Goal: Information Seeking & Learning: Learn about a topic

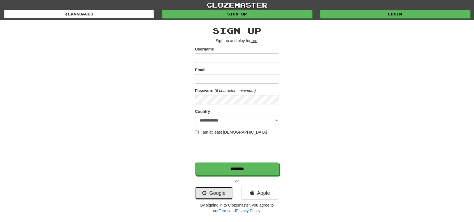
click at [219, 192] on link "Google" at bounding box center [214, 192] width 38 height 13
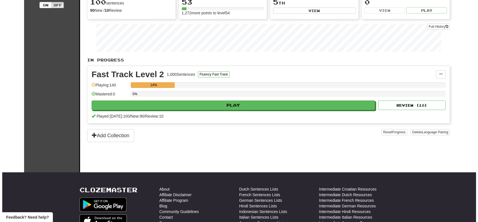
scroll to position [28, 0]
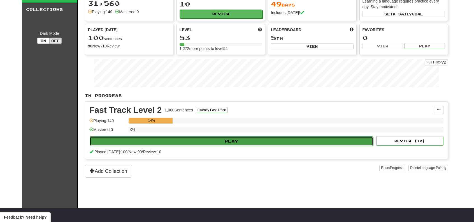
click at [234, 139] on button "Play" at bounding box center [232, 141] width 284 height 10
select select "**"
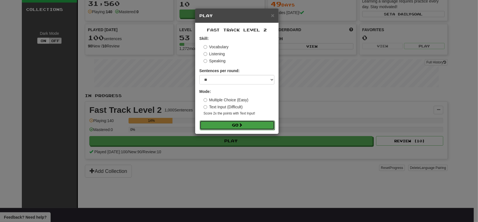
click at [243, 125] on span at bounding box center [241, 125] width 4 height 4
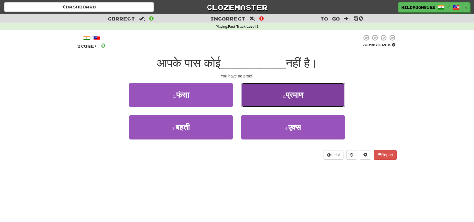
click at [288, 93] on span "प्रमाण" at bounding box center [295, 94] width 18 height 9
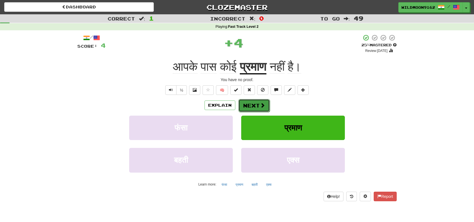
click at [258, 106] on button "Next" at bounding box center [253, 105] width 31 height 13
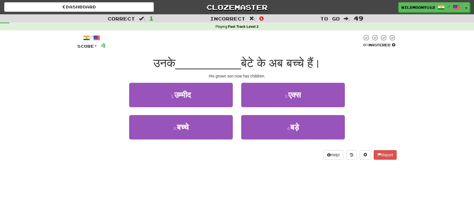
click at [233, 187] on div "Dashboard Clozemaster WildMoon9162 / Toggle Dropdown Dashboard Leaderboard Acti…" at bounding box center [237, 111] width 474 height 222
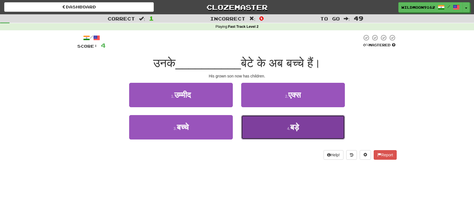
click at [285, 129] on button "4 . बड़े" at bounding box center [293, 127] width 104 height 24
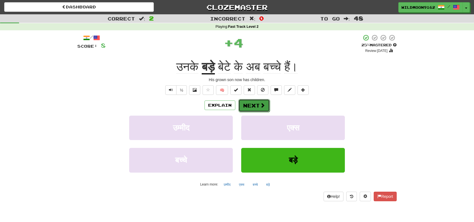
click at [255, 105] on button "Next" at bounding box center [253, 105] width 31 height 13
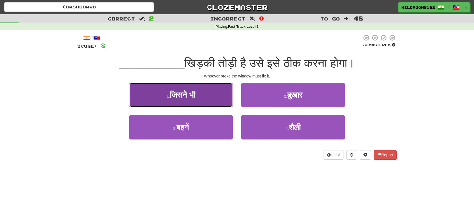
click at [203, 92] on button "1 . जिसने भी" at bounding box center [181, 95] width 104 height 24
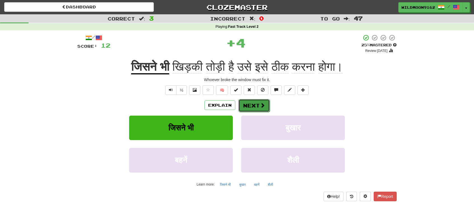
click at [254, 107] on button "Next" at bounding box center [253, 105] width 31 height 13
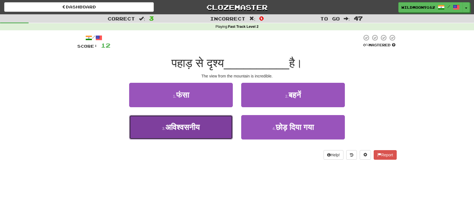
click at [200, 127] on span "अविश्वसनीय" at bounding box center [182, 127] width 34 height 9
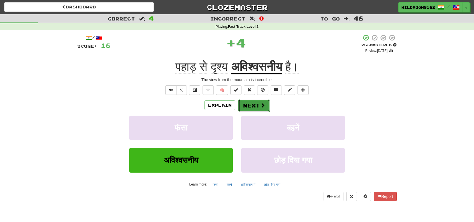
click at [250, 106] on button "Next" at bounding box center [253, 105] width 31 height 13
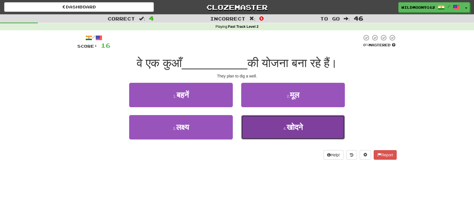
click at [288, 124] on span "खोदने" at bounding box center [295, 127] width 16 height 9
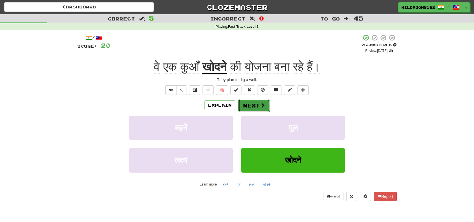
click at [257, 105] on button "Next" at bounding box center [253, 105] width 31 height 13
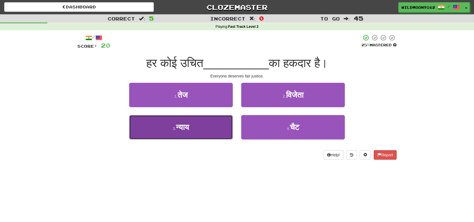
click at [196, 127] on button "3 . न्याय" at bounding box center [181, 127] width 104 height 24
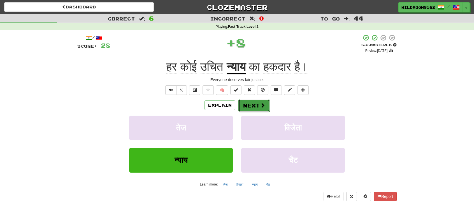
click at [250, 104] on button "Next" at bounding box center [253, 105] width 31 height 13
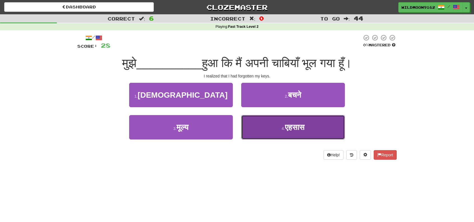
click at [285, 128] on span "एहसास" at bounding box center [295, 127] width 20 height 9
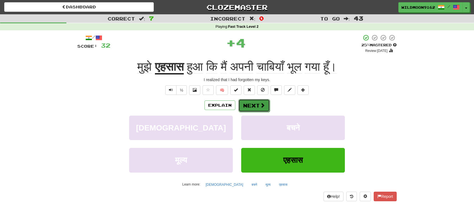
click at [258, 104] on button "Next" at bounding box center [253, 105] width 31 height 13
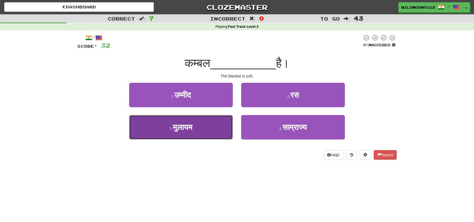
click at [209, 133] on button "3 . मुलायम" at bounding box center [181, 127] width 104 height 24
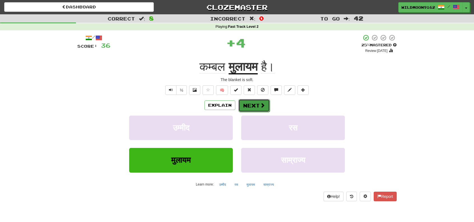
click at [264, 105] on span at bounding box center [262, 105] width 5 height 5
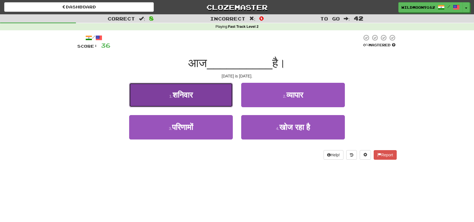
click at [193, 92] on span "शनिवार" at bounding box center [183, 94] width 20 height 9
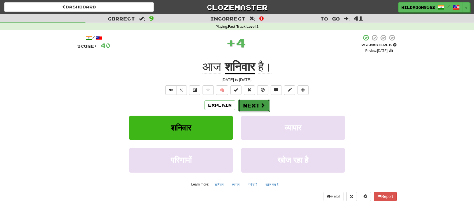
click at [262, 106] on span at bounding box center [262, 105] width 5 height 5
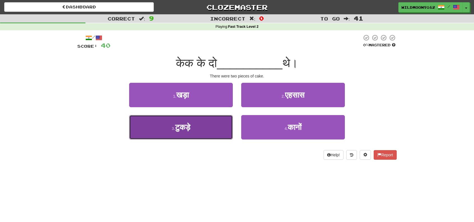
click at [194, 124] on button "3 . टुकड़े" at bounding box center [181, 127] width 104 height 24
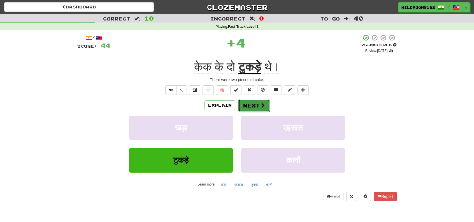
click at [253, 103] on button "Next" at bounding box center [253, 105] width 31 height 13
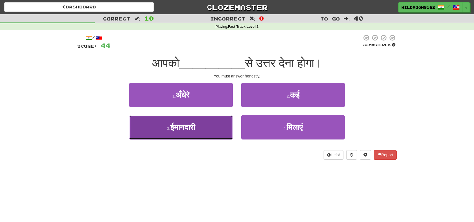
click at [203, 129] on button "3 . ईमानदारी" at bounding box center [181, 127] width 104 height 24
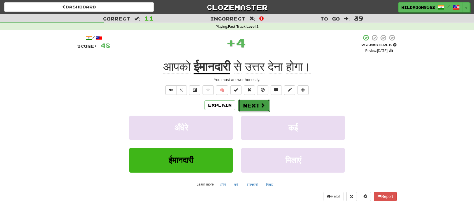
click at [252, 102] on button "Next" at bounding box center [253, 105] width 31 height 13
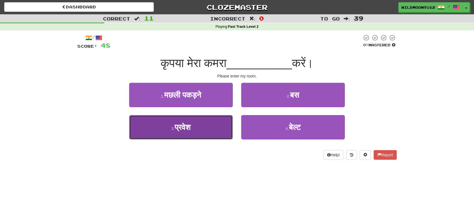
click at [206, 128] on button "3 . प्रवेश" at bounding box center [181, 127] width 104 height 24
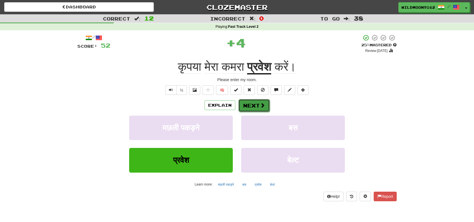
click at [257, 104] on button "Next" at bounding box center [253, 105] width 31 height 13
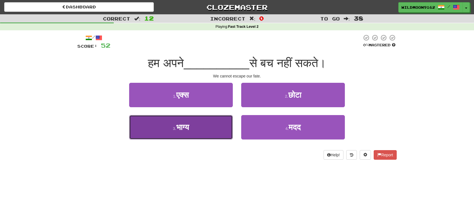
click at [213, 128] on button "3 . भाग्य" at bounding box center [181, 127] width 104 height 24
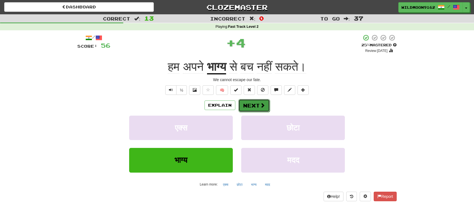
click at [261, 105] on span at bounding box center [262, 105] width 5 height 5
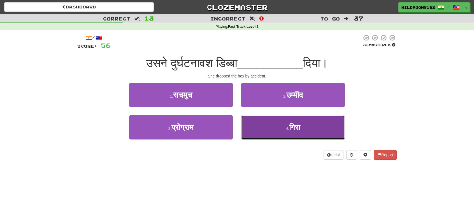
click at [286, 126] on small "4 ." at bounding box center [287, 128] width 3 height 4
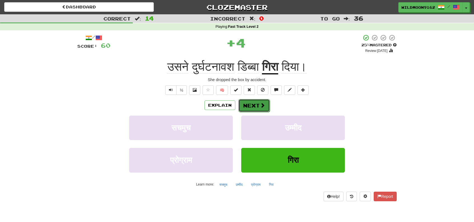
click at [260, 103] on span at bounding box center [262, 105] width 5 height 5
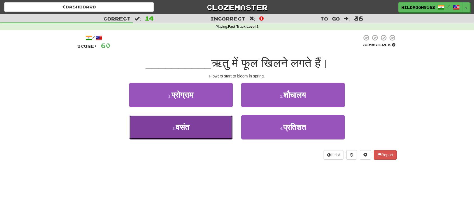
click at [208, 128] on button "3 . वसंत" at bounding box center [181, 127] width 104 height 24
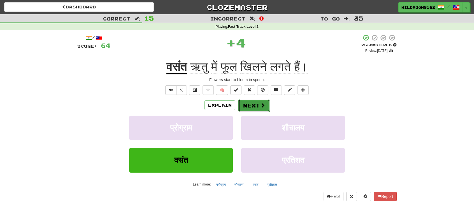
click at [263, 106] on span at bounding box center [262, 105] width 5 height 5
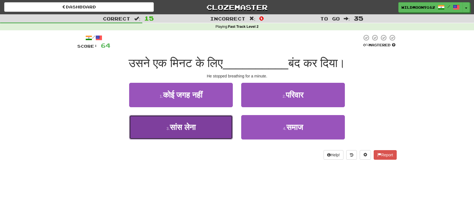
click at [201, 130] on button "3 . सांस लेना" at bounding box center [181, 127] width 104 height 24
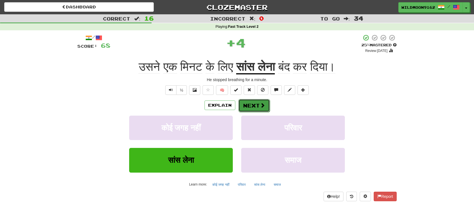
click at [265, 106] on button "Next" at bounding box center [253, 105] width 31 height 13
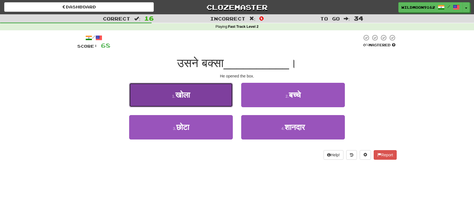
click at [198, 99] on button "1 . खोला" at bounding box center [181, 95] width 104 height 24
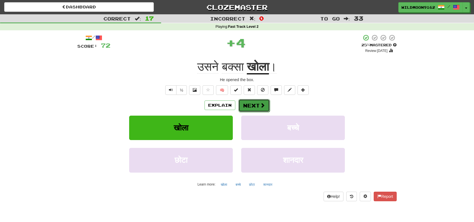
click at [259, 104] on button "Next" at bounding box center [253, 105] width 31 height 13
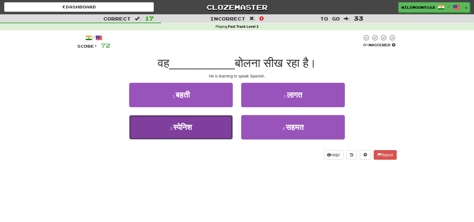
click at [195, 121] on button "3 . स्पेनिश" at bounding box center [181, 127] width 104 height 24
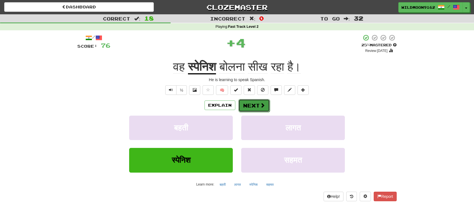
click at [251, 105] on button "Next" at bounding box center [253, 105] width 31 height 13
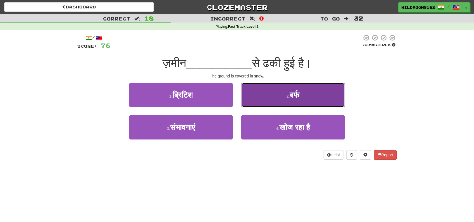
click at [281, 94] on button "2 . बर्फ" at bounding box center [293, 95] width 104 height 24
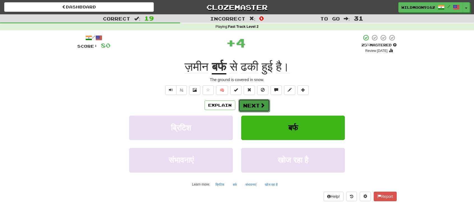
click at [255, 107] on button "Next" at bounding box center [253, 105] width 31 height 13
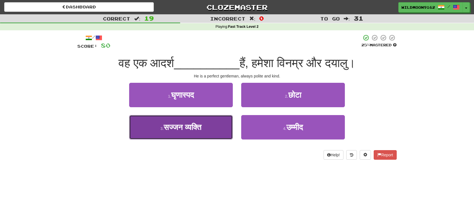
click at [197, 127] on span "सज्जन व्यक्ति" at bounding box center [183, 127] width 38 height 9
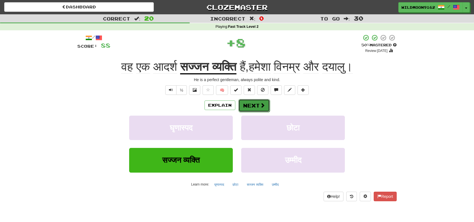
click at [254, 106] on button "Next" at bounding box center [253, 105] width 31 height 13
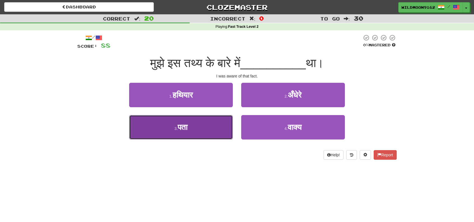
click at [188, 133] on button "3 . पता" at bounding box center [181, 127] width 104 height 24
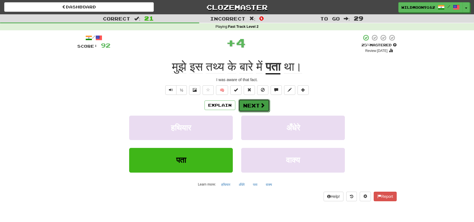
click at [245, 107] on button "Next" at bounding box center [253, 105] width 31 height 13
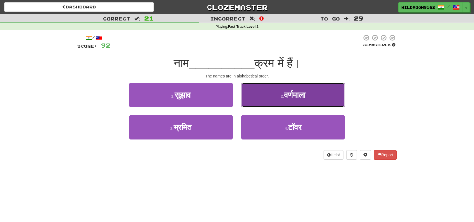
click at [291, 95] on span "वर्णमाला" at bounding box center [294, 94] width 21 height 9
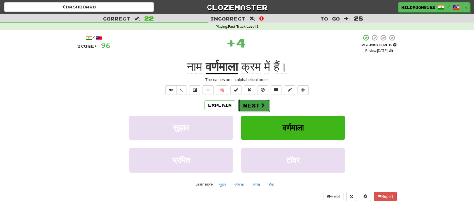
click at [262, 105] on span at bounding box center [262, 105] width 5 height 5
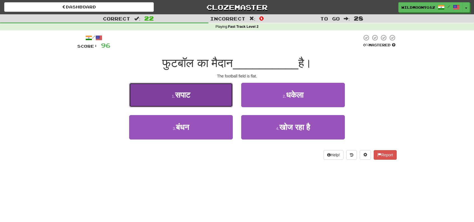
click at [213, 94] on button "1 . सपाट" at bounding box center [181, 95] width 104 height 24
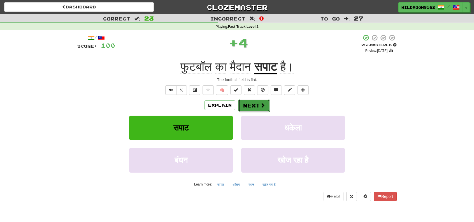
click at [250, 105] on button "Next" at bounding box center [253, 105] width 31 height 13
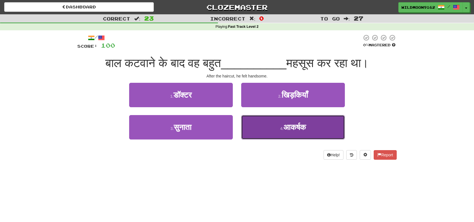
click at [290, 128] on span "आकर्षक" at bounding box center [295, 127] width 22 height 9
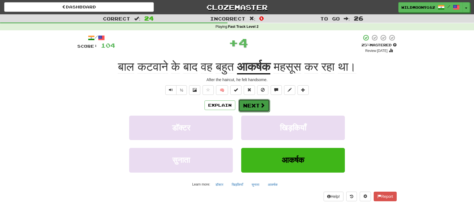
click at [257, 107] on button "Next" at bounding box center [253, 105] width 31 height 13
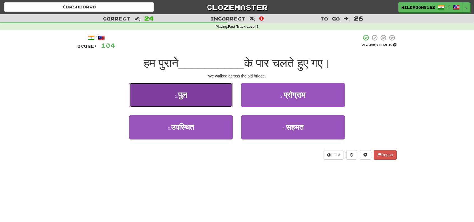
click at [208, 98] on button "1 . पुल" at bounding box center [181, 95] width 104 height 24
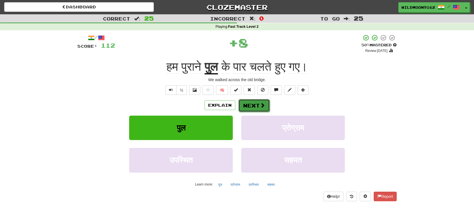
click at [248, 102] on button "Next" at bounding box center [253, 105] width 31 height 13
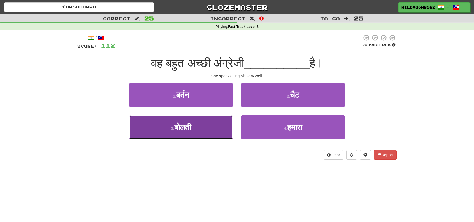
click at [201, 130] on button "3 . बोलती" at bounding box center [181, 127] width 104 height 24
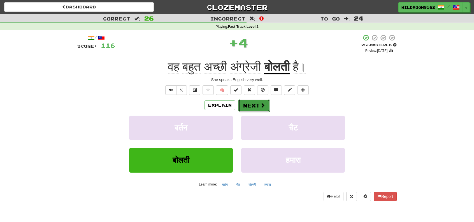
click at [258, 104] on button "Next" at bounding box center [253, 105] width 31 height 13
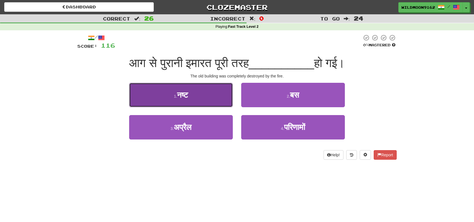
click at [201, 96] on button "1 . नष्ट" at bounding box center [181, 95] width 104 height 24
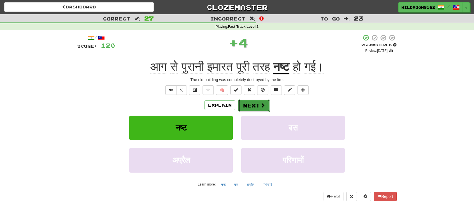
click at [258, 106] on button "Next" at bounding box center [253, 105] width 31 height 13
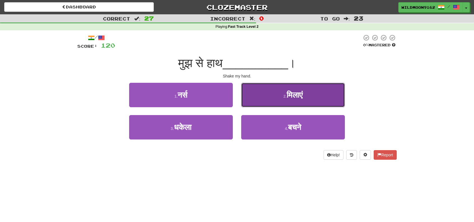
click at [270, 93] on button "2 . मिलाएं" at bounding box center [293, 95] width 104 height 24
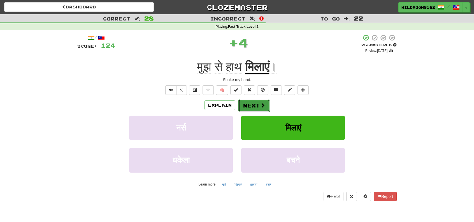
click at [254, 104] on button "Next" at bounding box center [253, 105] width 31 height 13
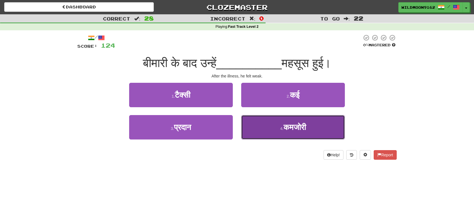
click at [294, 127] on span "कमजोरी" at bounding box center [295, 127] width 22 height 9
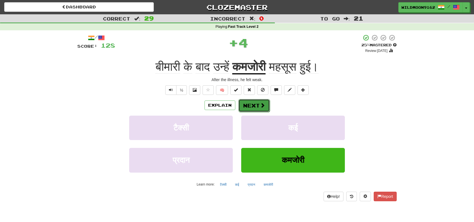
click at [259, 105] on button "Next" at bounding box center [253, 105] width 31 height 13
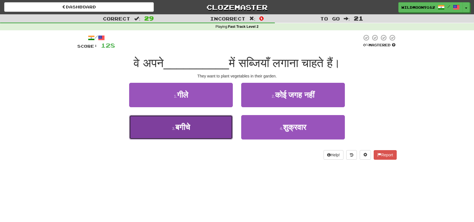
click at [195, 127] on button "3 . बगीचे" at bounding box center [181, 127] width 104 height 24
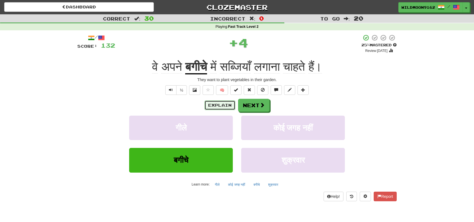
click at [216, 106] on button "Explain" at bounding box center [220, 105] width 31 height 10
click at [259, 105] on button "Next" at bounding box center [253, 105] width 31 height 13
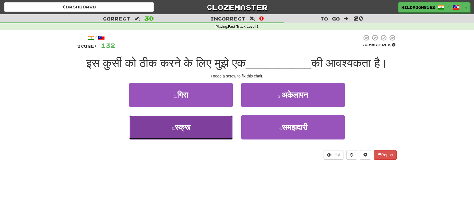
click at [189, 139] on button "3 . स्क्रू" at bounding box center [181, 127] width 104 height 24
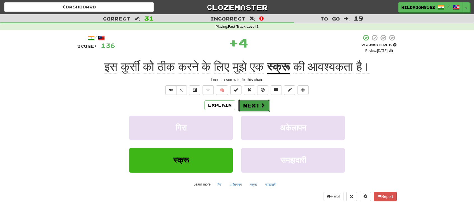
click at [250, 105] on button "Next" at bounding box center [253, 105] width 31 height 13
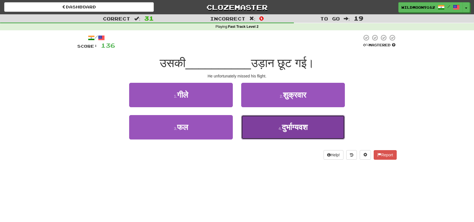
click at [290, 126] on span "दुर्भाग्यवश" at bounding box center [295, 127] width 26 height 9
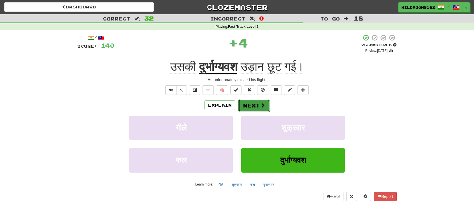
click at [259, 104] on button "Next" at bounding box center [253, 105] width 31 height 13
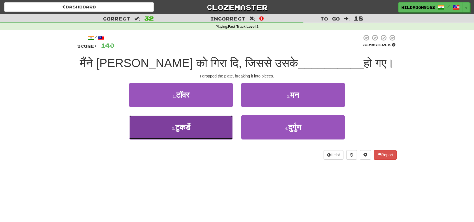
click at [212, 126] on button "3 . टुकडें" at bounding box center [181, 127] width 104 height 24
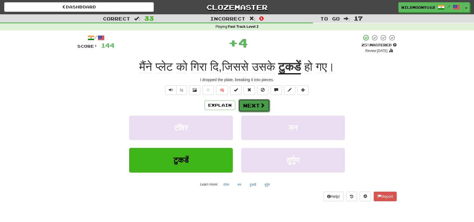
click at [259, 103] on button "Next" at bounding box center [253, 105] width 31 height 13
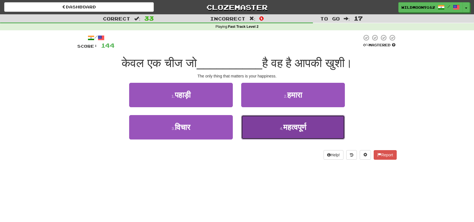
click at [263, 129] on button "4 . महत्वपूर्ण" at bounding box center [293, 127] width 104 height 24
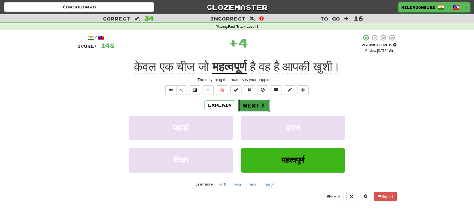
click at [257, 103] on button "Next" at bounding box center [253, 105] width 31 height 13
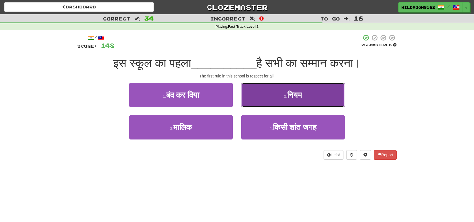
click at [301, 96] on span "नियम" at bounding box center [294, 94] width 15 height 9
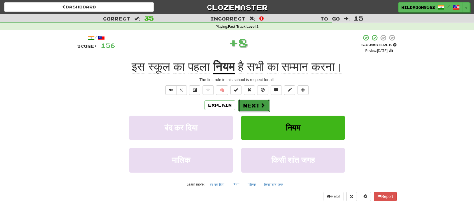
click at [256, 107] on button "Next" at bounding box center [253, 105] width 31 height 13
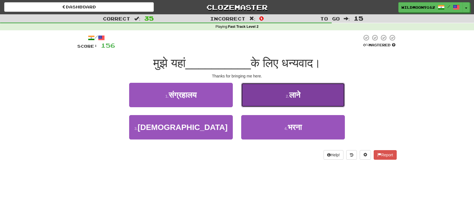
click at [294, 96] on span "लाने" at bounding box center [294, 94] width 11 height 9
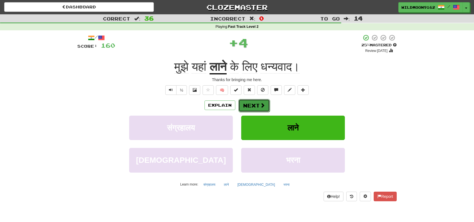
click at [253, 104] on button "Next" at bounding box center [253, 105] width 31 height 13
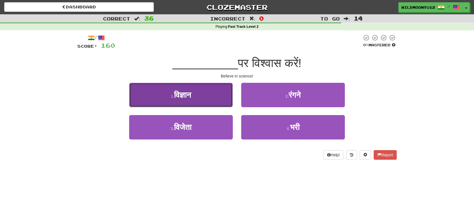
click at [216, 97] on button "1 . विज्ञान" at bounding box center [181, 95] width 104 height 24
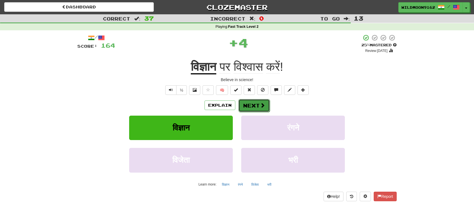
click at [250, 103] on button "Next" at bounding box center [253, 105] width 31 height 13
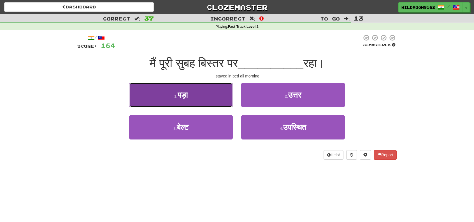
click at [208, 98] on button "1 . पड़ा" at bounding box center [181, 95] width 104 height 24
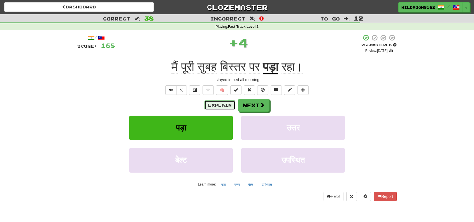
click at [219, 105] on button "Explain" at bounding box center [220, 105] width 31 height 10
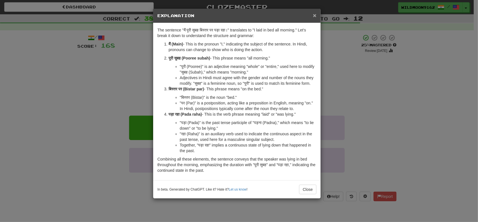
click at [314, 15] on span "×" at bounding box center [314, 15] width 3 height 6
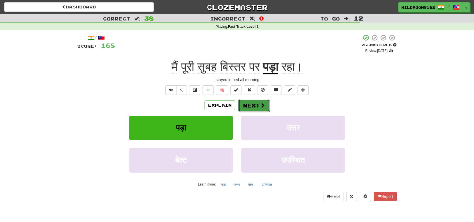
click at [259, 106] on button "Next" at bounding box center [253, 105] width 31 height 13
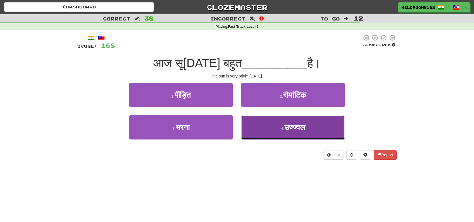
click at [300, 129] on span "उज्ज्वल" at bounding box center [294, 127] width 21 height 9
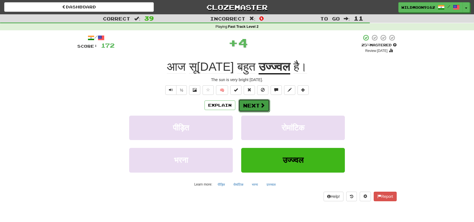
click at [257, 104] on button "Next" at bounding box center [253, 105] width 31 height 13
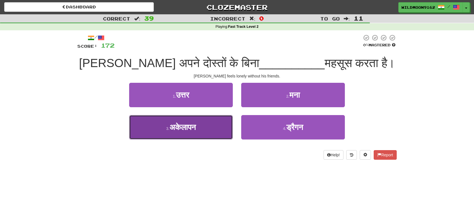
click at [203, 127] on button "3 . अकेलापन" at bounding box center [181, 127] width 104 height 24
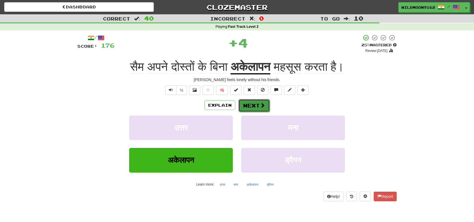
click at [258, 103] on button "Next" at bounding box center [253, 105] width 31 height 13
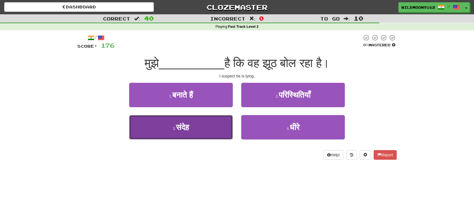
click at [196, 128] on button "3 . संदेह" at bounding box center [181, 127] width 104 height 24
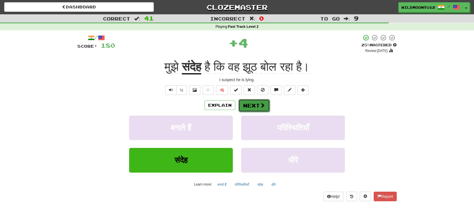
click at [247, 105] on button "Next" at bounding box center [253, 105] width 31 height 13
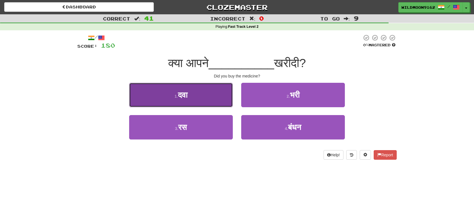
click at [205, 95] on button "1 . दवा" at bounding box center [181, 95] width 104 height 24
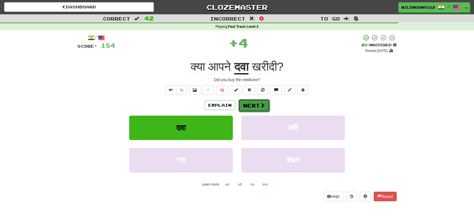
click at [253, 106] on button "Next" at bounding box center [253, 105] width 31 height 13
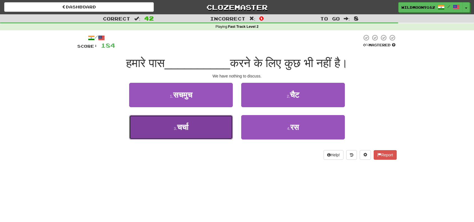
click at [202, 127] on button "3 . चर्चा" at bounding box center [181, 127] width 104 height 24
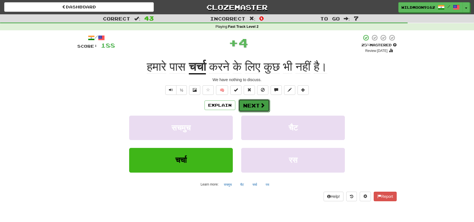
click at [258, 103] on button "Next" at bounding box center [253, 105] width 31 height 13
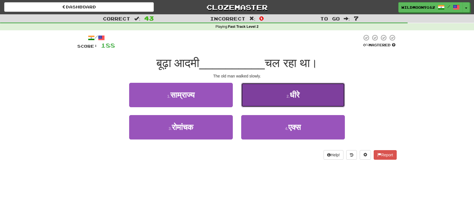
click at [275, 92] on button "2 . धीरे" at bounding box center [293, 95] width 104 height 24
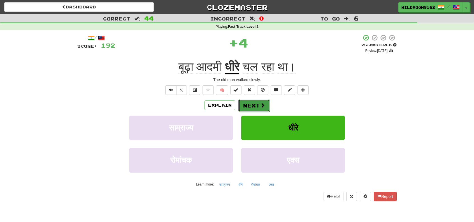
click at [254, 103] on button "Next" at bounding box center [253, 105] width 31 height 13
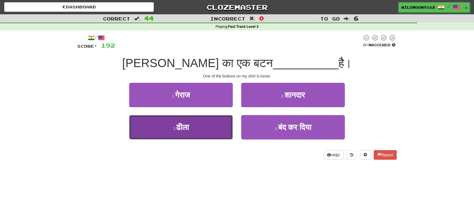
click at [154, 127] on button "3 . ढीला" at bounding box center [181, 127] width 104 height 24
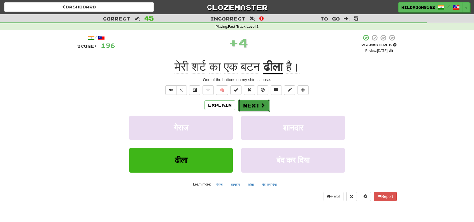
click at [251, 105] on button "Next" at bounding box center [253, 105] width 31 height 13
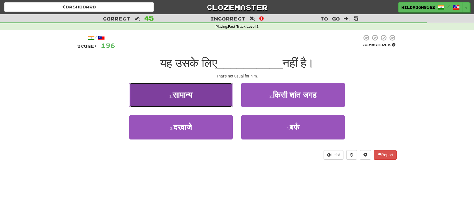
click at [180, 94] on span "सामान्य" at bounding box center [183, 94] width 20 height 9
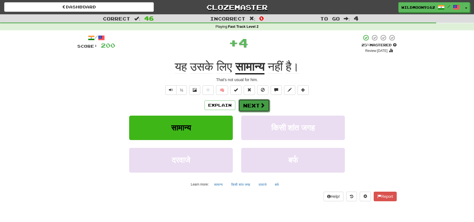
click at [263, 106] on span at bounding box center [262, 105] width 5 height 5
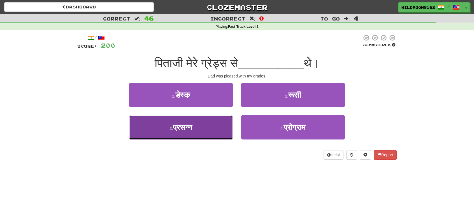
click at [161, 129] on button "3 . प्रसन्न" at bounding box center [181, 127] width 104 height 24
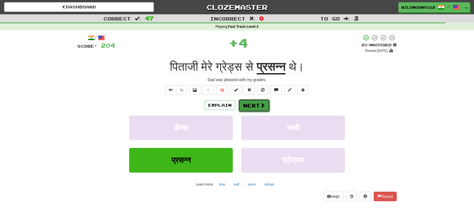
click at [263, 107] on span at bounding box center [262, 105] width 5 height 5
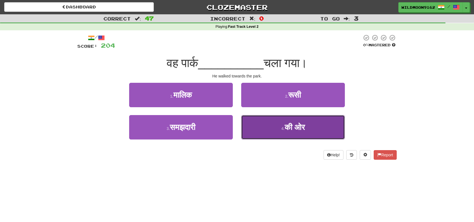
click at [292, 128] on span "की ओर" at bounding box center [295, 127] width 20 height 9
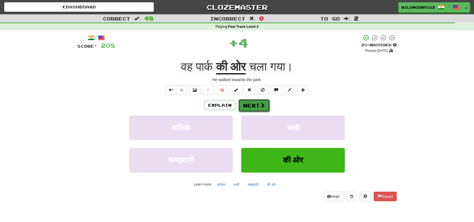
click at [262, 105] on span at bounding box center [262, 105] width 5 height 5
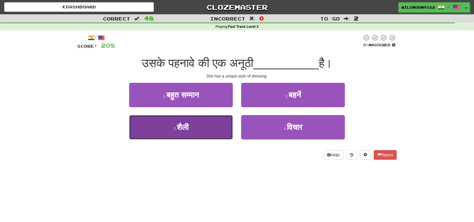
click at [196, 131] on button "3 . शैली" at bounding box center [181, 127] width 104 height 24
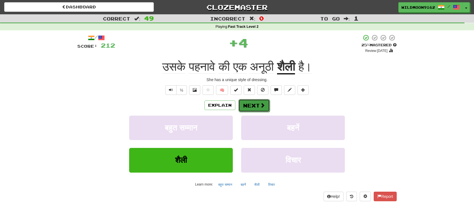
click at [257, 106] on button "Next" at bounding box center [253, 105] width 31 height 13
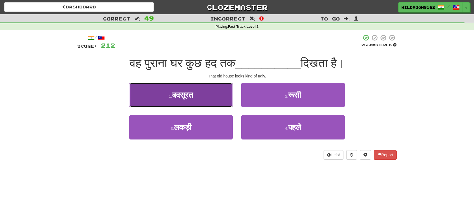
click at [189, 96] on span "बदसूरत" at bounding box center [182, 94] width 21 height 9
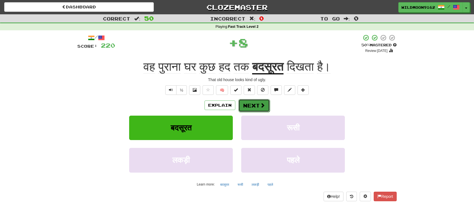
click at [261, 104] on span at bounding box center [262, 105] width 5 height 5
